Goal: Check status

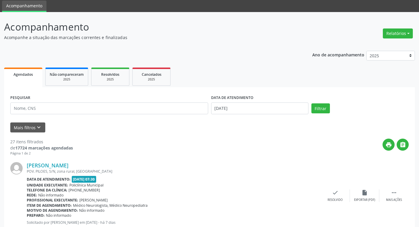
scroll to position [59, 0]
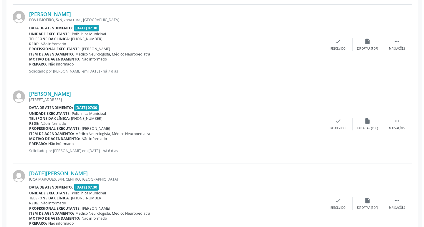
scroll to position [500, 0]
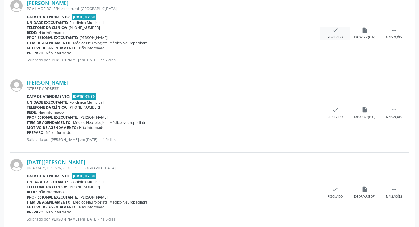
click at [333, 34] on div "check Resolvido" at bounding box center [335, 33] width 29 height 13
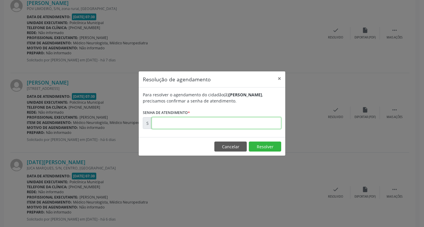
click at [226, 123] on input "text" at bounding box center [216, 123] width 129 height 12
type input "00171086"
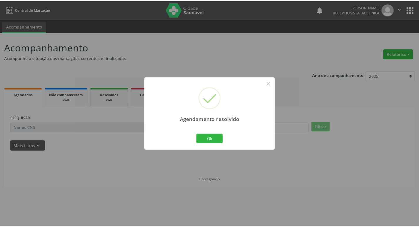
scroll to position [0, 0]
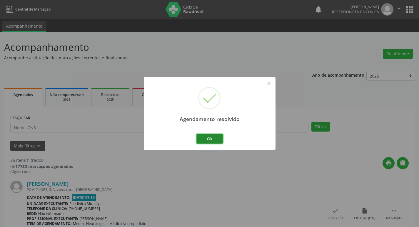
click at [210, 136] on button "Ok" at bounding box center [210, 139] width 26 height 10
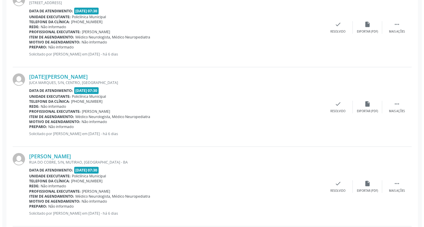
scroll to position [589, 0]
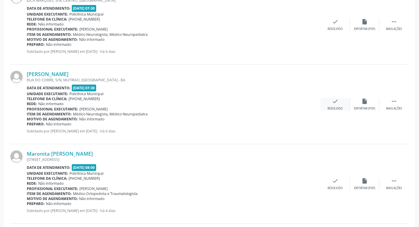
click at [335, 106] on div "check Resolvido" at bounding box center [335, 104] width 29 height 13
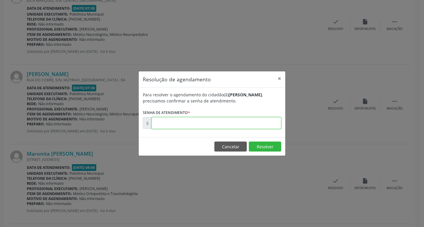
click at [241, 123] on input "text" at bounding box center [216, 123] width 129 height 12
type input "00171408"
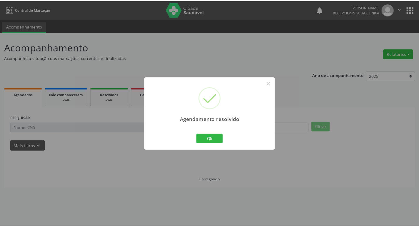
scroll to position [0, 0]
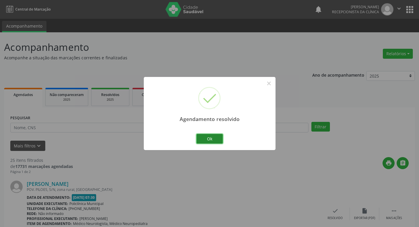
click at [208, 138] on button "Ok" at bounding box center [210, 139] width 26 height 10
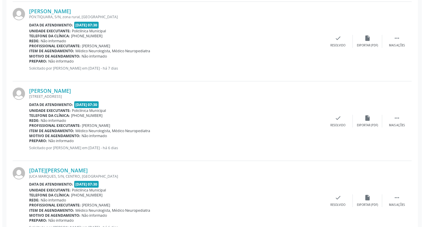
scroll to position [471, 0]
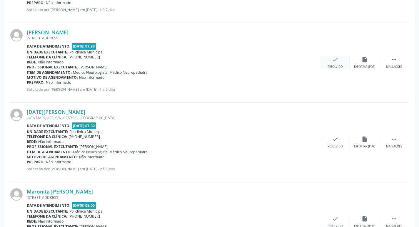
click at [333, 62] on icon "check" at bounding box center [335, 59] width 6 height 6
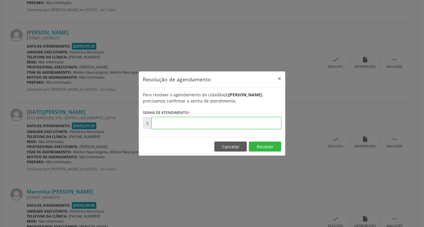
click at [243, 124] on input "text" at bounding box center [216, 123] width 129 height 12
type input "00171365"
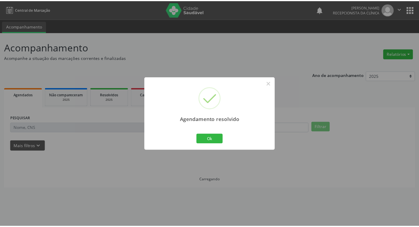
scroll to position [0, 0]
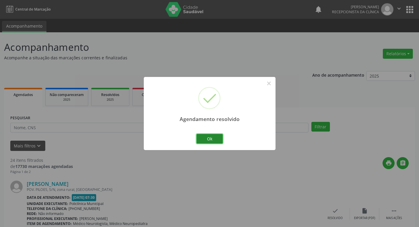
click at [207, 138] on button "Ok" at bounding box center [210, 139] width 26 height 10
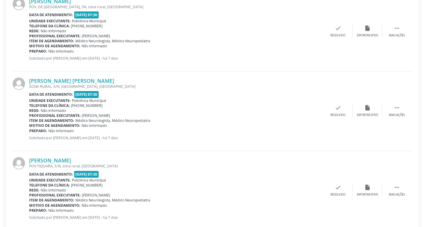
scroll to position [294, 0]
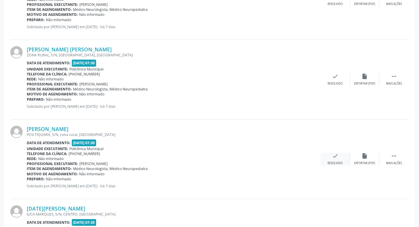
click at [334, 155] on icon "check" at bounding box center [335, 156] width 6 height 6
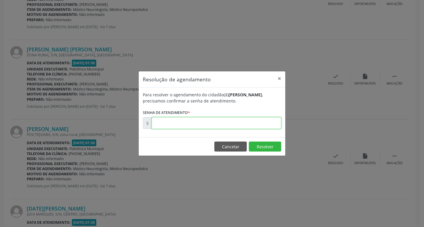
click at [196, 123] on input "text" at bounding box center [216, 123] width 129 height 12
type input "00171085"
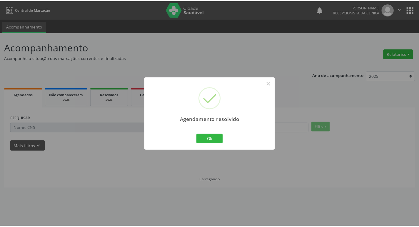
scroll to position [0, 0]
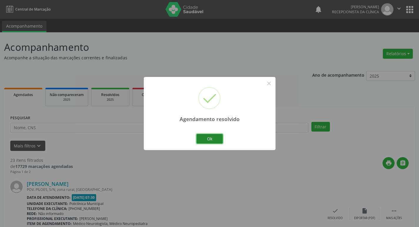
click at [211, 141] on button "Ok" at bounding box center [210, 139] width 26 height 10
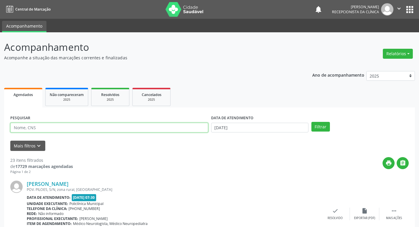
click at [186, 129] on input "text" at bounding box center [109, 128] width 198 height 10
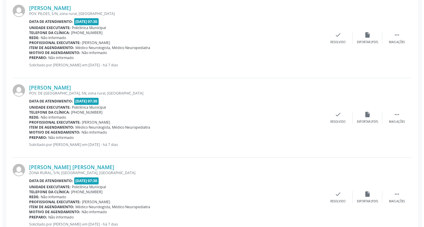
scroll to position [177, 0]
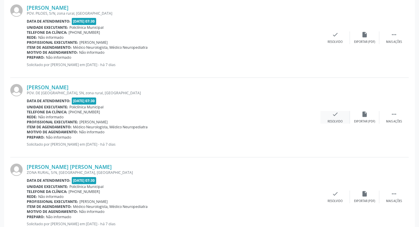
click at [340, 117] on div "check Resolvido" at bounding box center [335, 117] width 29 height 13
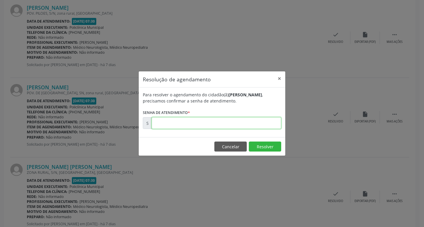
click at [234, 124] on input "text" at bounding box center [216, 123] width 129 height 12
type input "00171083"
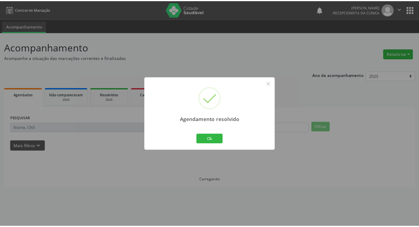
scroll to position [0, 0]
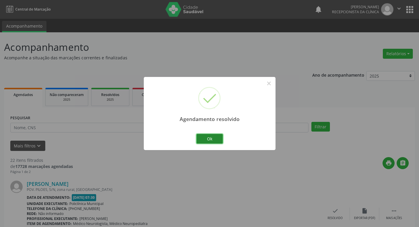
click at [211, 137] on button "Ok" at bounding box center [210, 139] width 26 height 10
